Goal: Task Accomplishment & Management: Use online tool/utility

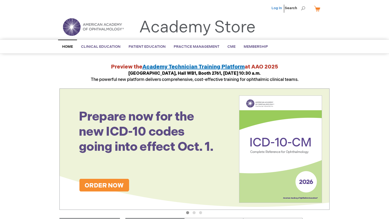
click at [276, 7] on link "Log In" at bounding box center [276, 8] width 11 height 4
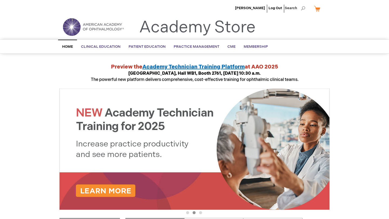
click at [315, 9] on link "My Cart" at bounding box center [319, 8] width 13 height 9
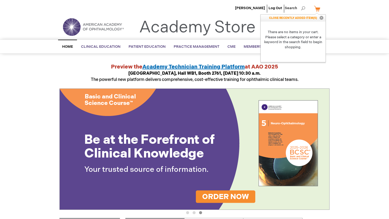
click at [333, 27] on header "Renuka Srinivasan Log Out Search My Cart CLOSE RECENTLY ADDED ITEM(S) Close The…" at bounding box center [194, 19] width 389 height 39
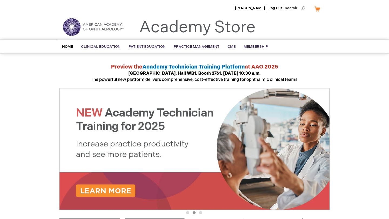
click at [68, 45] on span "Home" at bounding box center [67, 47] width 11 height 4
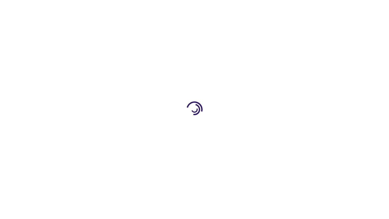
click at [110, 46] on div at bounding box center [194, 109] width 389 height 219
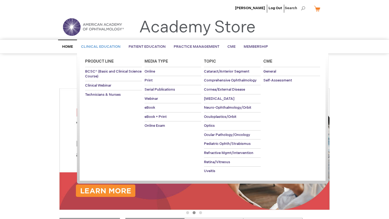
click at [107, 46] on span "Clinical Education" at bounding box center [100, 47] width 39 height 4
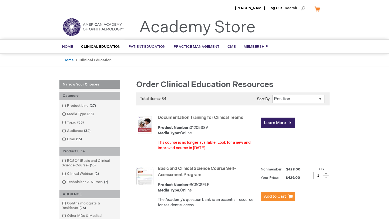
click at [48, 71] on div at bounding box center [194, 73] width 345 height 5
click at [85, 113] on link "Media Type 33 items" at bounding box center [78, 114] width 35 height 5
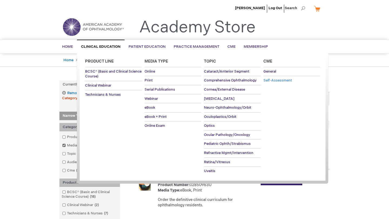
click at [273, 79] on span "Self-Assessment" at bounding box center [277, 80] width 29 height 4
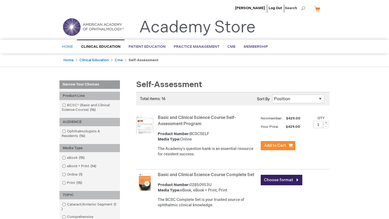
click at [67, 46] on span "Home" at bounding box center [67, 47] width 11 height 4
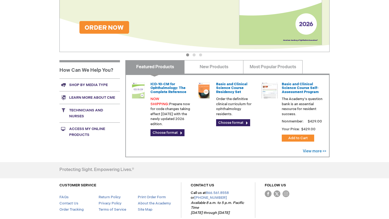
scroll to position [158, 0]
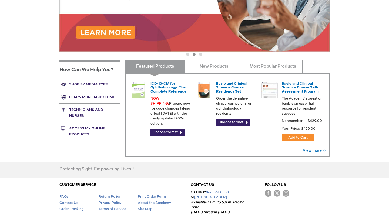
click at [81, 129] on link "Access My Online Products" at bounding box center [89, 131] width 60 height 19
